Goal: Task Accomplishment & Management: Use online tool/utility

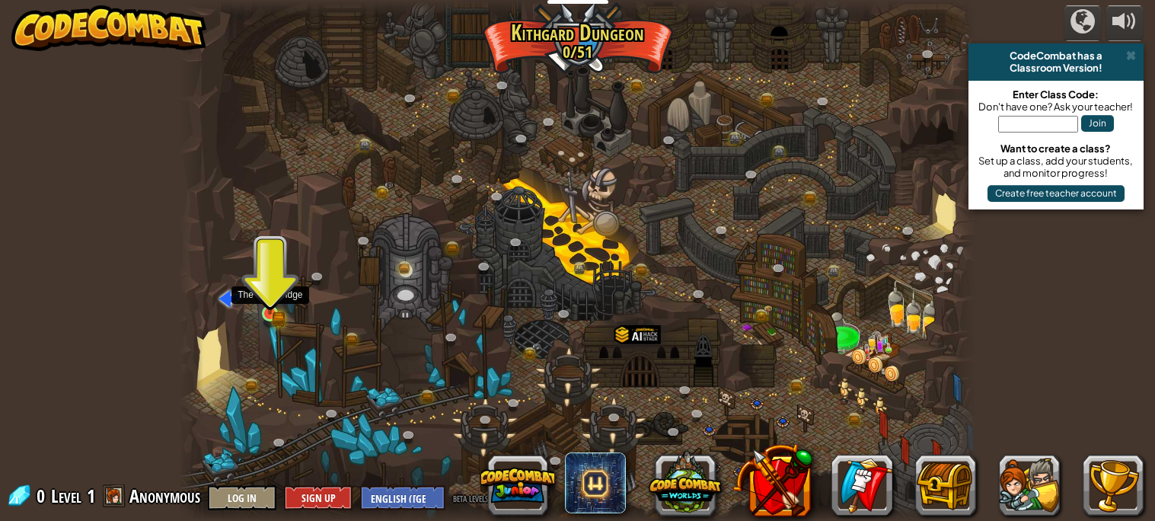
click at [276, 308] on img at bounding box center [269, 293] width 19 height 43
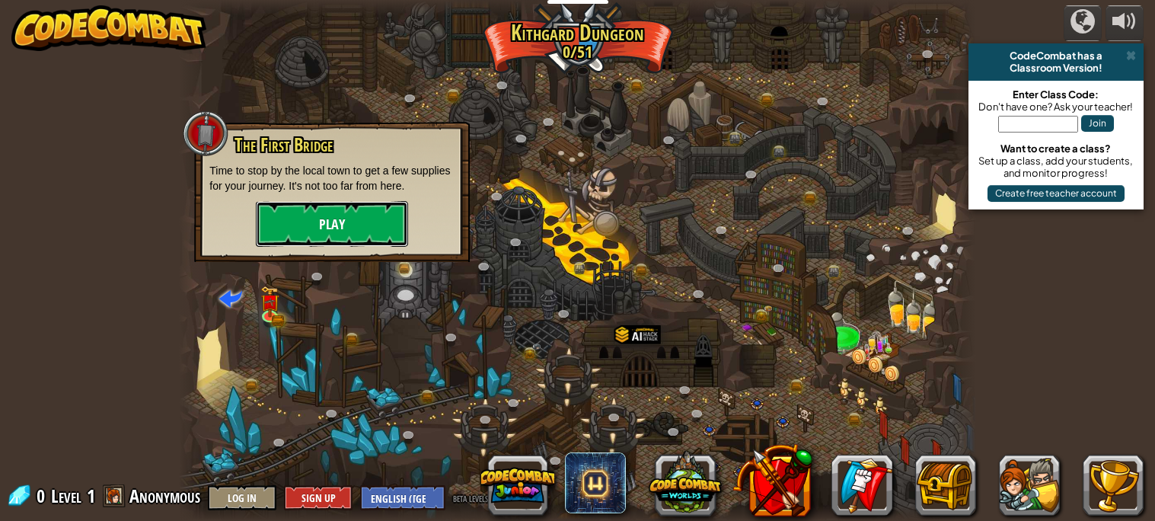
click at [352, 204] on button "Play" at bounding box center [332, 224] width 152 height 46
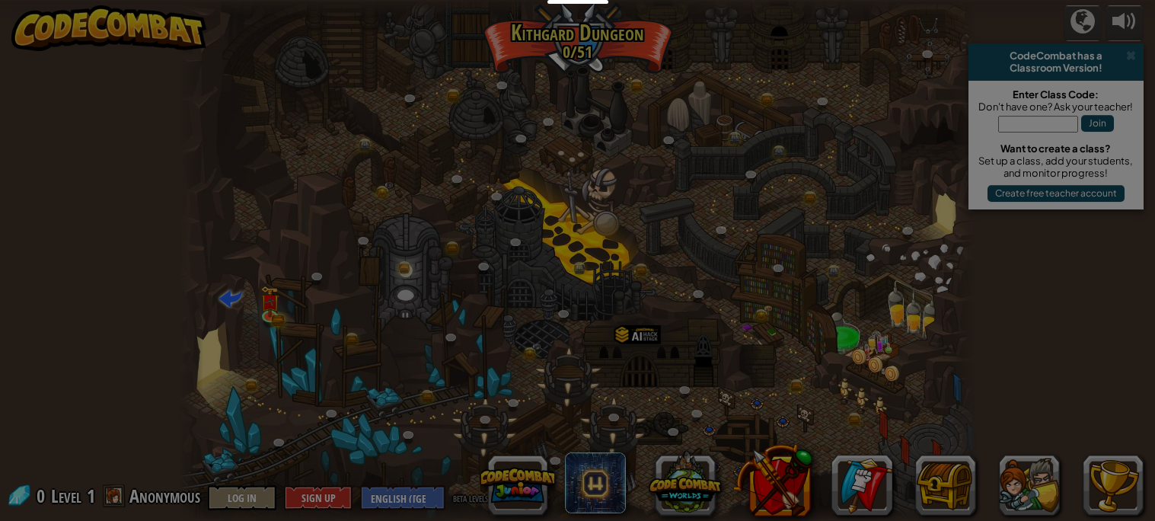
click at [349, 218] on div at bounding box center [577, 260] width 1155 height 521
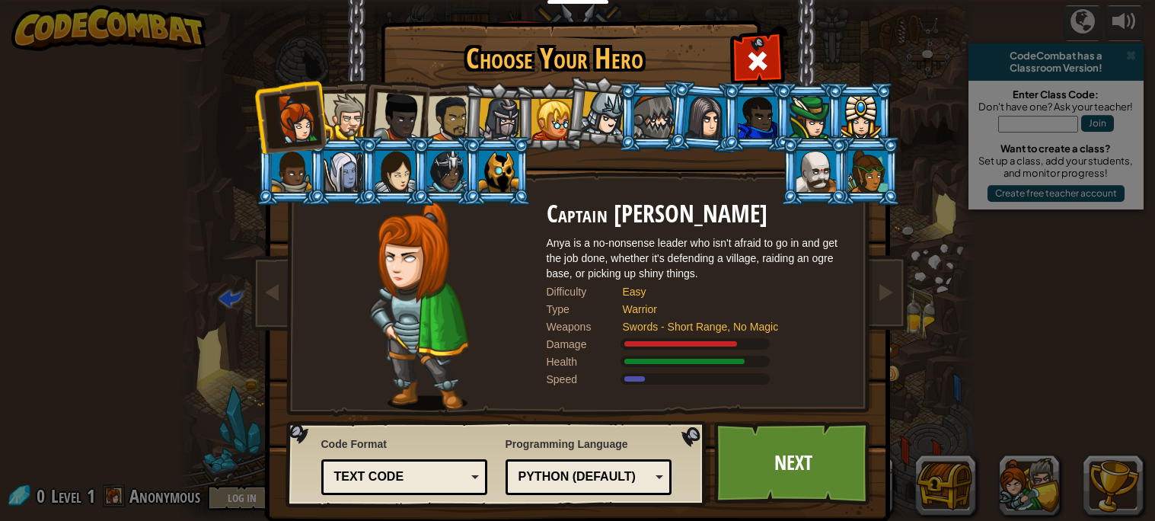
click at [510, 107] on div at bounding box center [499, 119] width 43 height 43
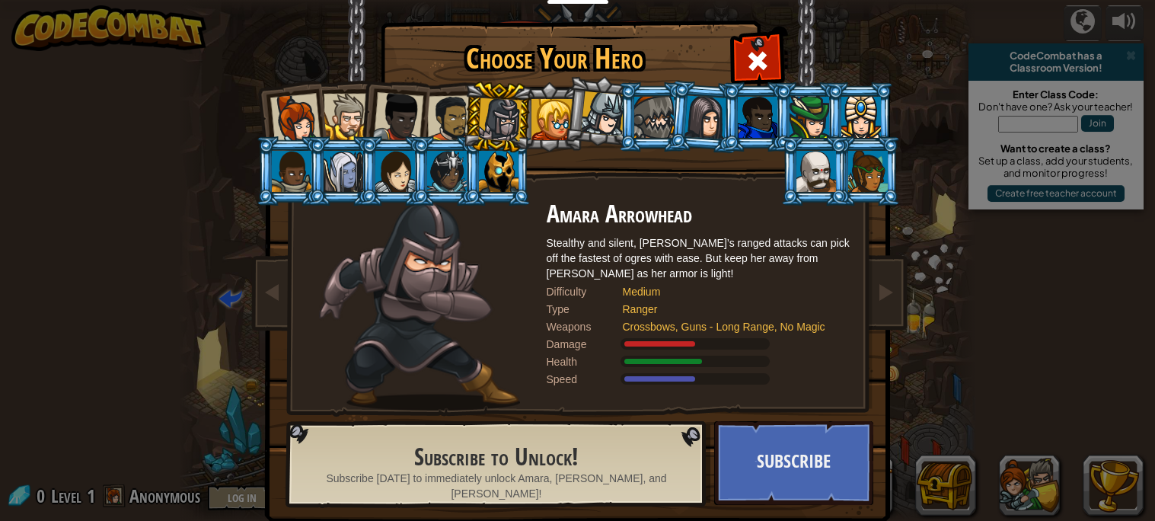
click at [493, 161] on div at bounding box center [499, 171] width 40 height 41
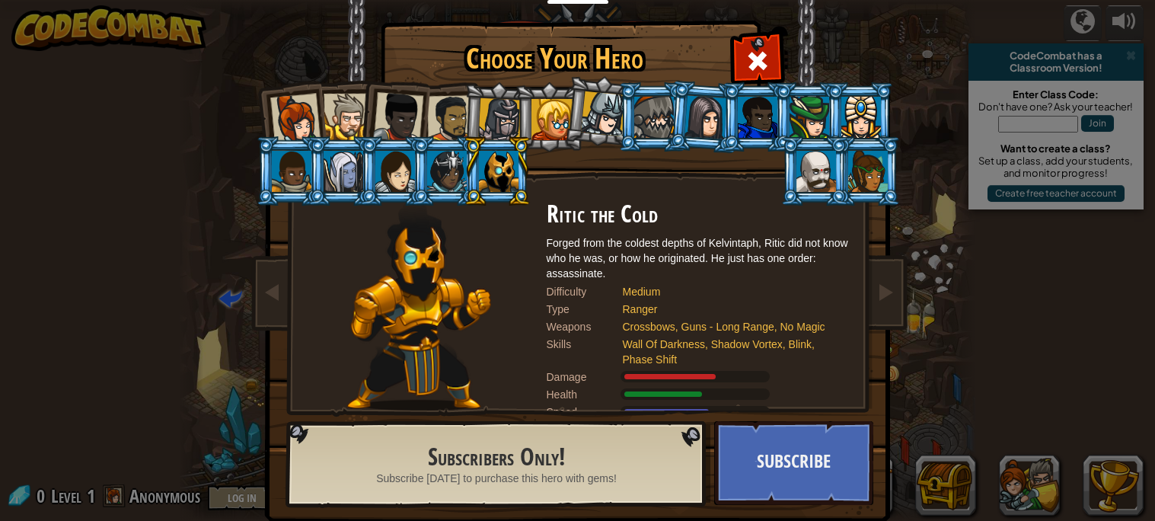
click at [437, 112] on div at bounding box center [449, 118] width 47 height 47
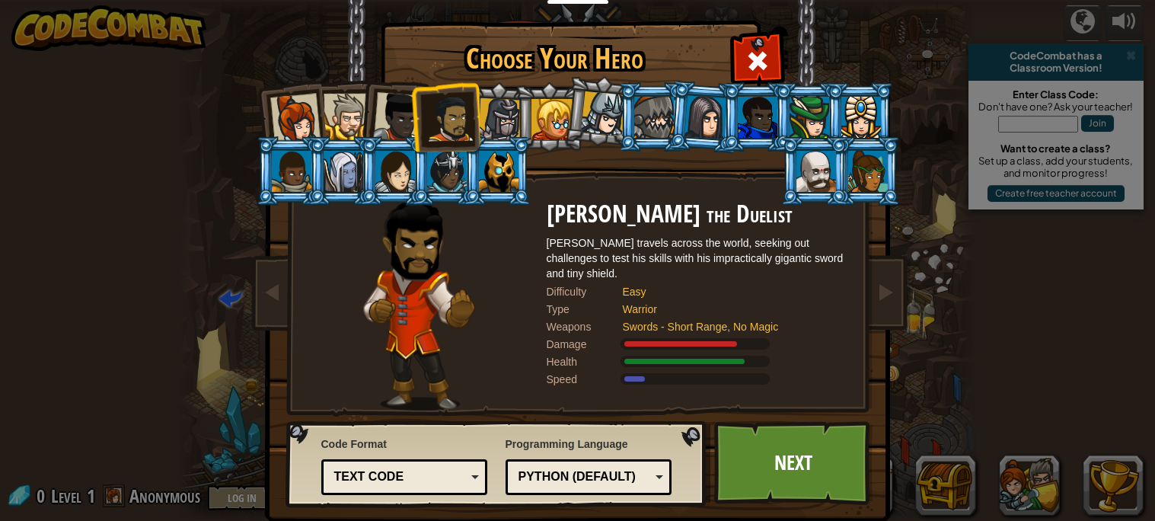
click at [399, 110] on div at bounding box center [398, 117] width 50 height 50
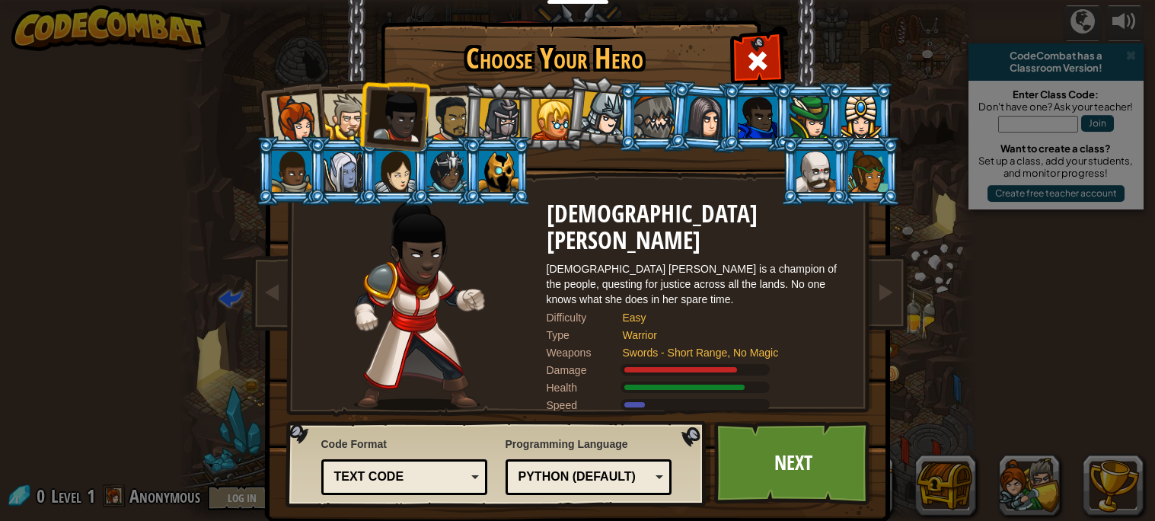
click at [361, 110] on li at bounding box center [393, 114] width 75 height 75
click at [355, 110] on div at bounding box center [347, 117] width 46 height 46
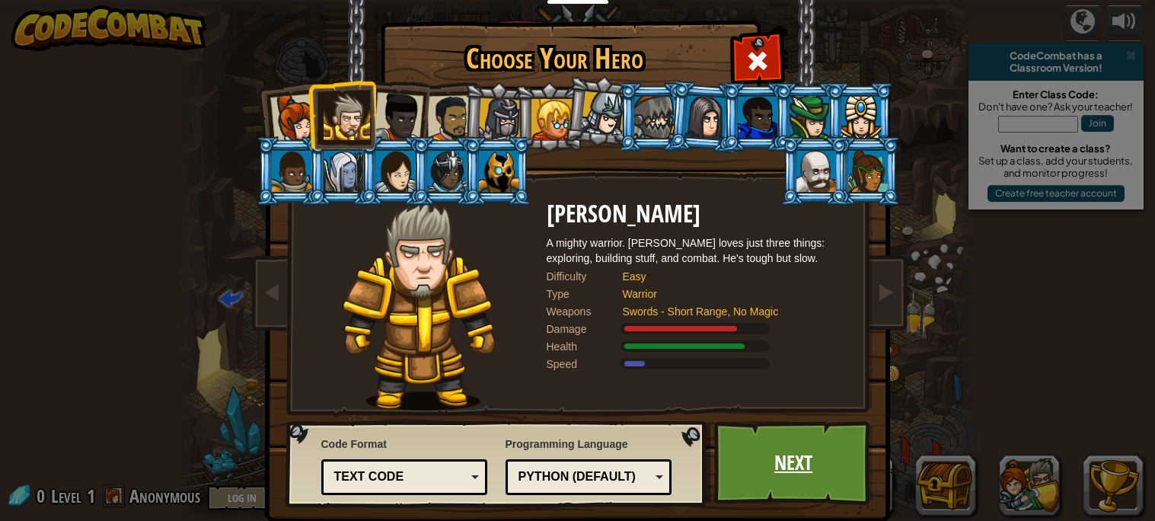
click at [794, 452] on link "Next" at bounding box center [793, 463] width 159 height 84
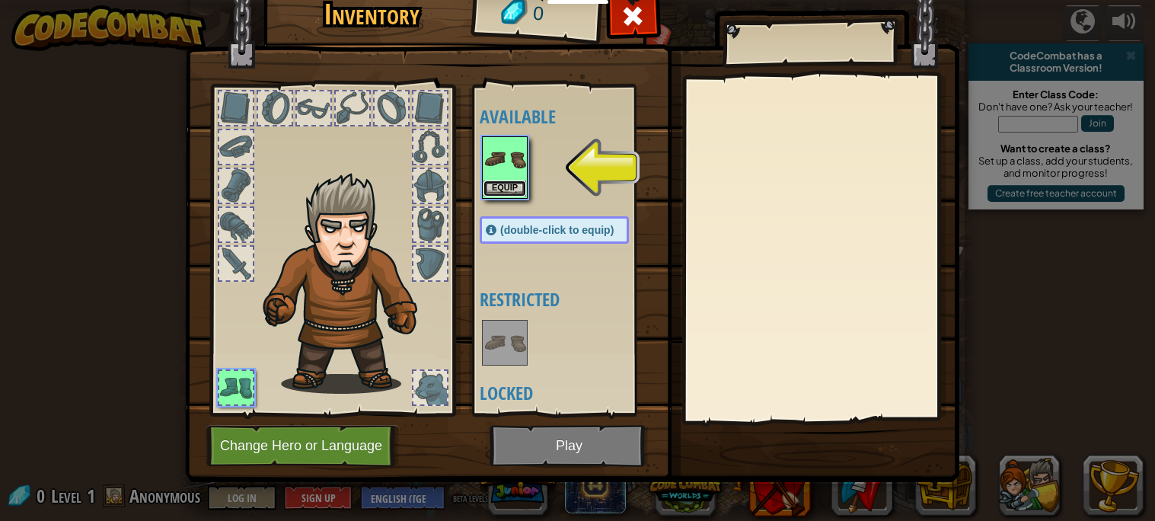
click at [519, 193] on button "Equip" at bounding box center [505, 188] width 43 height 16
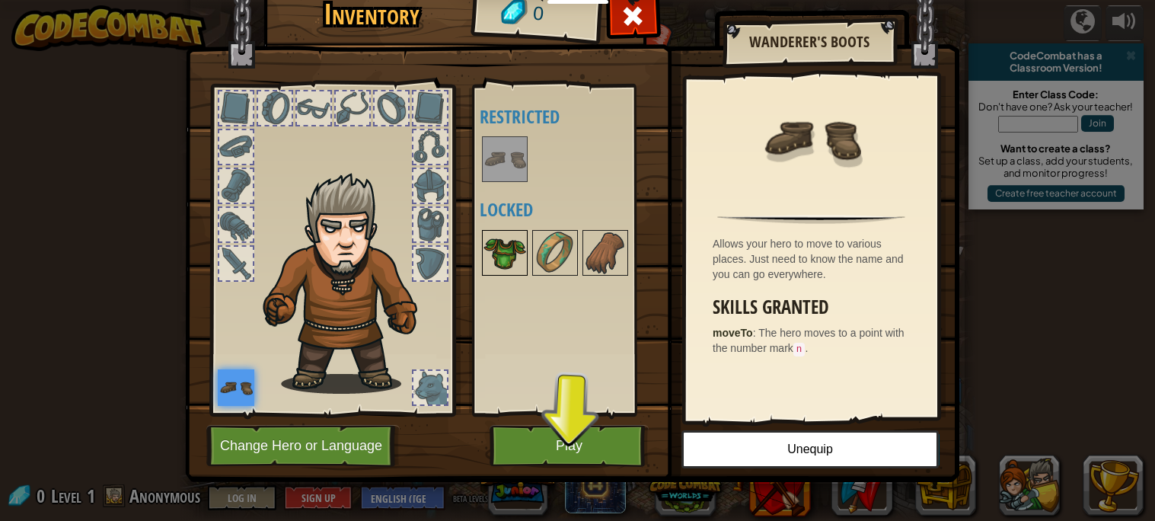
click at [504, 256] on img at bounding box center [505, 253] width 43 height 43
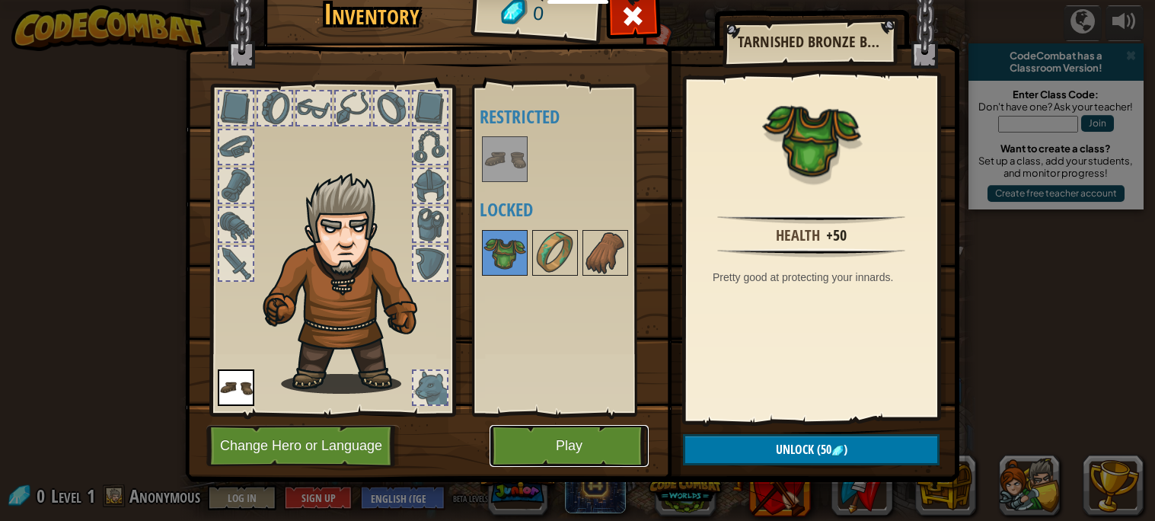
click at [599, 448] on button "Play" at bounding box center [569, 446] width 159 height 42
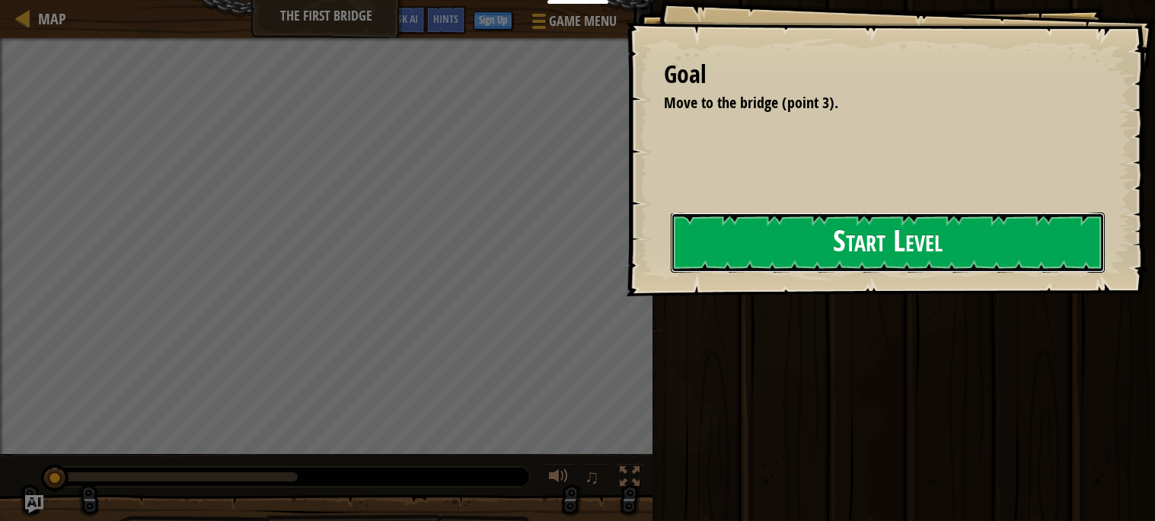
click at [750, 271] on button "Start Level" at bounding box center [888, 242] width 434 height 60
click at [809, 238] on button "Start Level" at bounding box center [888, 242] width 434 height 60
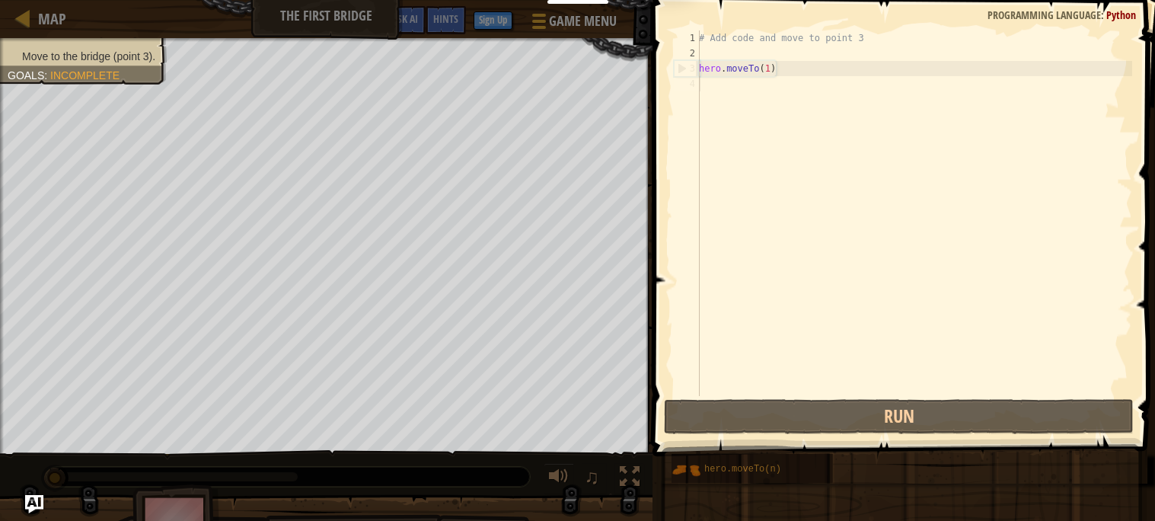
click at [961, 236] on div "# Add code and move to point 3 hero . moveTo ( 1 )" at bounding box center [914, 228] width 436 height 396
